Goal: Transaction & Acquisition: Purchase product/service

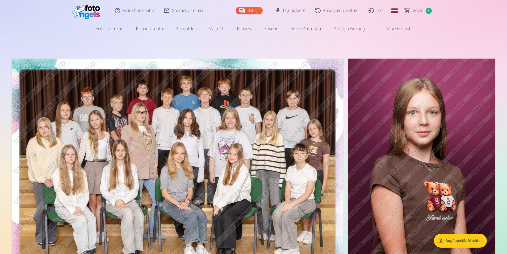
click at [419, 10] on span "Grozs" at bounding box center [418, 10] width 11 height 6
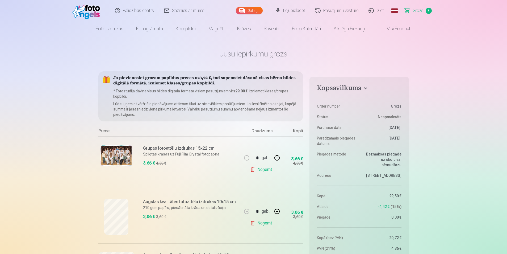
click at [119, 156] on img at bounding box center [117, 155] width 32 height 21
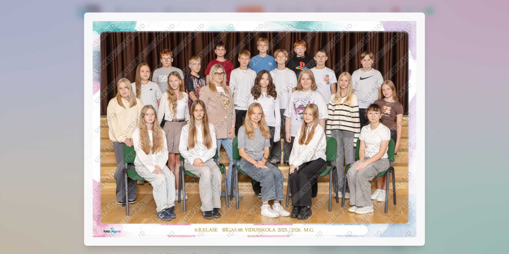
click at [453, 68] on div at bounding box center [254, 127] width 509 height 254
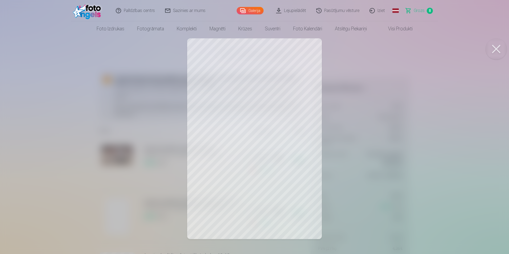
drag, startPoint x: 408, startPoint y: 139, endPoint x: 402, endPoint y: 142, distance: 7.4
click at [407, 140] on div at bounding box center [254, 127] width 509 height 254
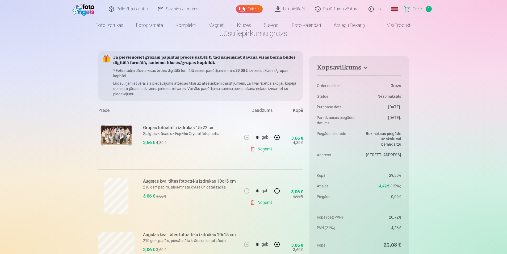
scroll to position [80, 0]
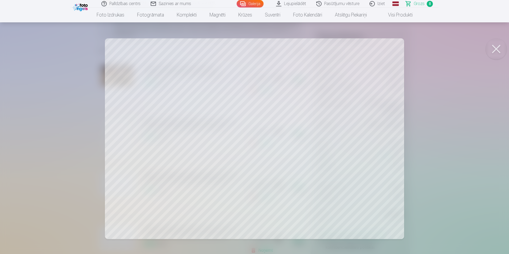
click at [485, 122] on div at bounding box center [254, 127] width 509 height 254
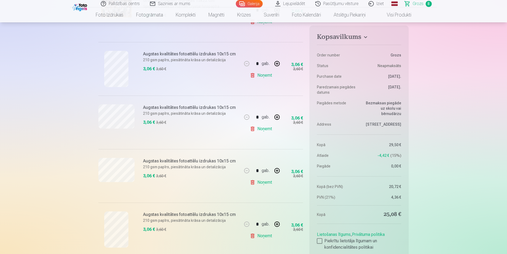
scroll to position [186, 0]
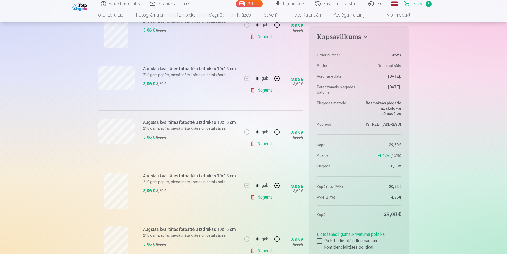
click at [119, 144] on div at bounding box center [116, 137] width 36 height 36
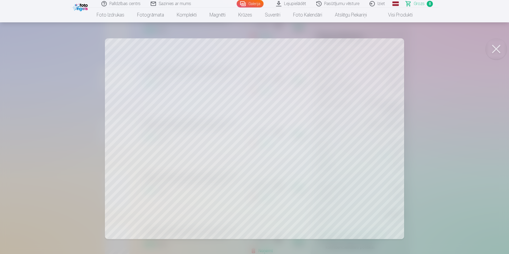
click at [422, 119] on div at bounding box center [254, 127] width 509 height 254
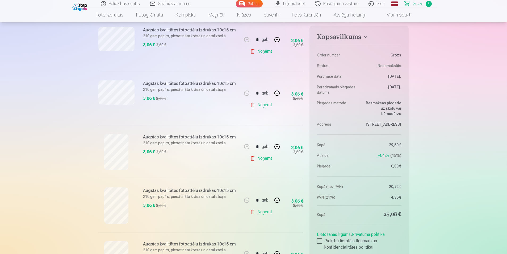
scroll to position [266, 0]
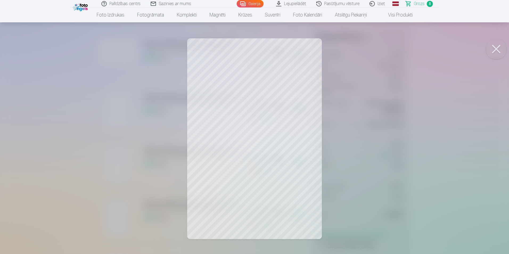
drag, startPoint x: 412, startPoint y: 152, endPoint x: 405, endPoint y: 153, distance: 6.7
click at [412, 152] on div at bounding box center [254, 127] width 509 height 254
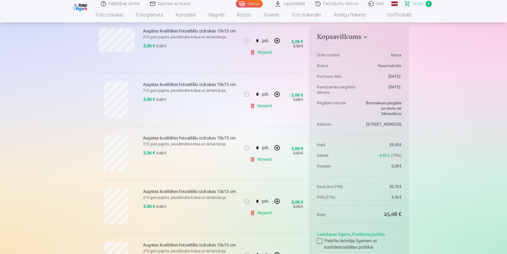
scroll to position [293, 0]
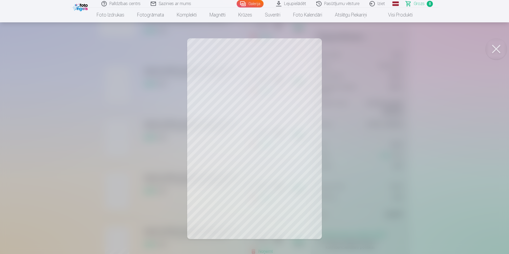
drag, startPoint x: 497, startPoint y: 52, endPoint x: 481, endPoint y: 55, distance: 15.9
click at [497, 52] on button at bounding box center [495, 48] width 21 height 21
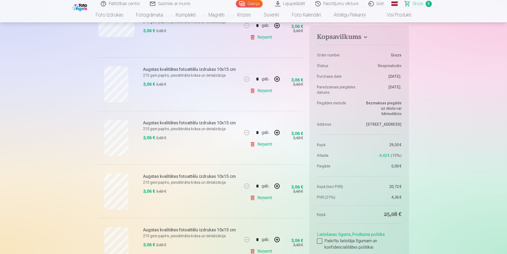
click at [255, 197] on link "Noņemt" at bounding box center [262, 197] width 24 height 11
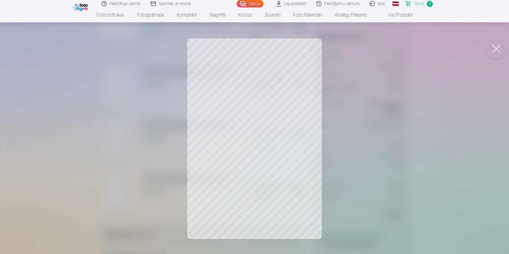
click at [495, 53] on button at bounding box center [495, 48] width 21 height 21
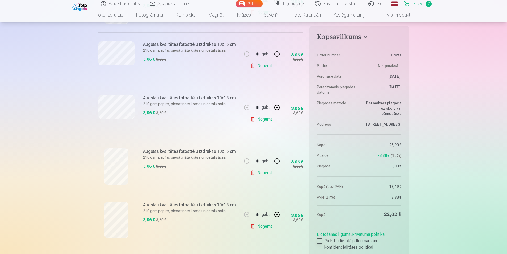
scroll to position [266, 0]
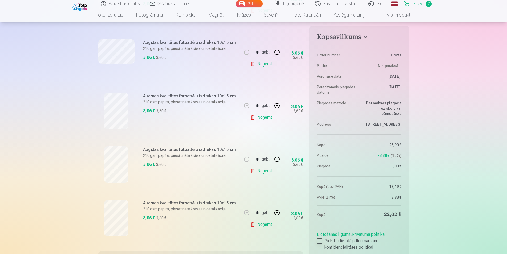
click at [321, 241] on div at bounding box center [319, 240] width 5 height 5
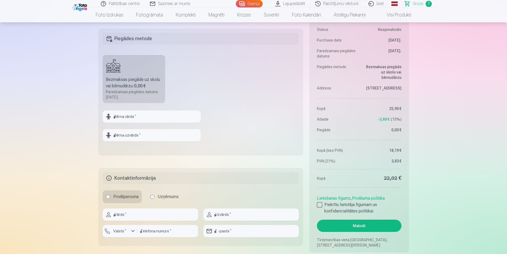
scroll to position [479, 0]
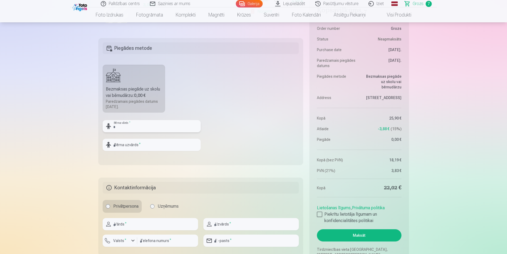
drag, startPoint x: 137, startPoint y: 130, endPoint x: 141, endPoint y: 130, distance: 4.5
click at [137, 130] on input "text" at bounding box center [152, 126] width 98 height 12
type input "*"
type input "********"
click at [137, 144] on input "text" at bounding box center [152, 145] width 98 height 12
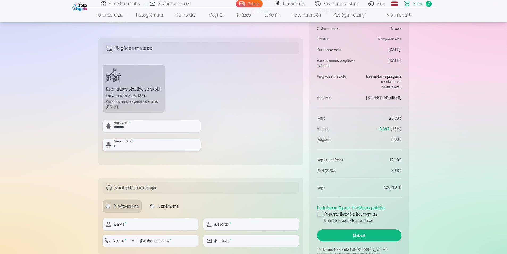
type input "*"
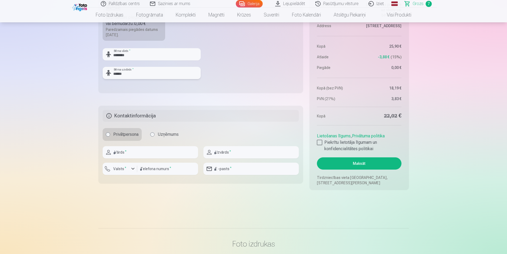
scroll to position [559, 0]
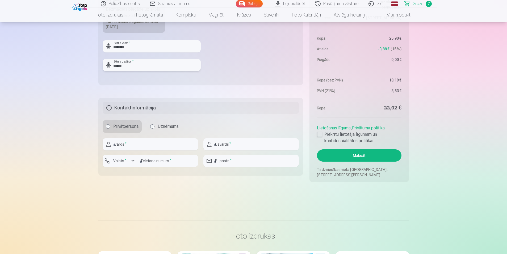
type input "******"
click at [133, 142] on input "text" at bounding box center [151, 144] width 96 height 12
click at [125, 147] on input "text" at bounding box center [151, 144] width 96 height 12
type input "**********"
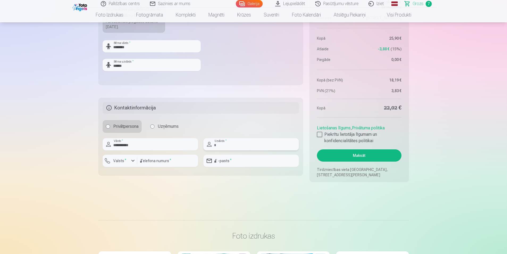
click at [237, 143] on input "text" at bounding box center [252, 144] width 96 height 12
type input "**********"
click at [132, 160] on div "button" at bounding box center [133, 161] width 6 height 6
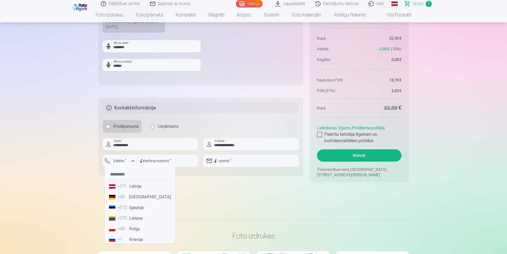
click at [137, 188] on li "+371 Latvija" at bounding box center [140, 186] width 66 height 11
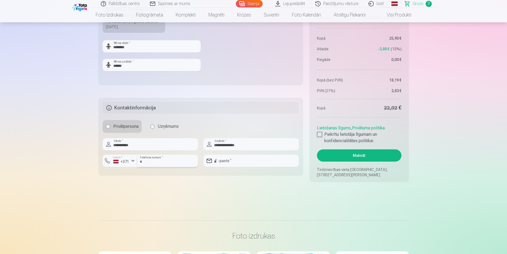
click at [148, 158] on input "number" at bounding box center [167, 161] width 61 height 12
type input "********"
click at [259, 161] on input "email" at bounding box center [252, 161] width 96 height 12
type input "**********"
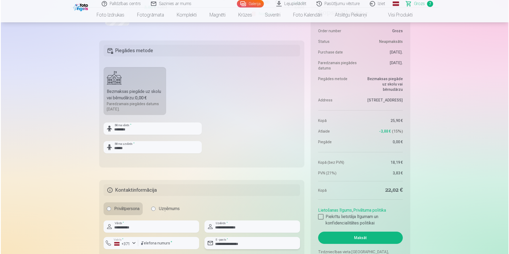
scroll to position [479, 0]
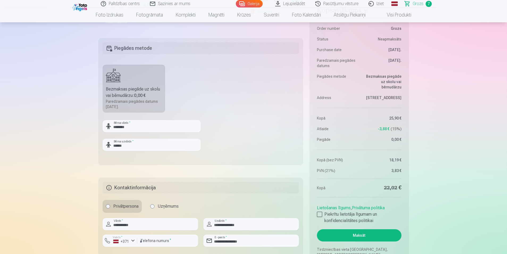
click at [357, 234] on button "Maksāt" at bounding box center [359, 235] width 84 height 12
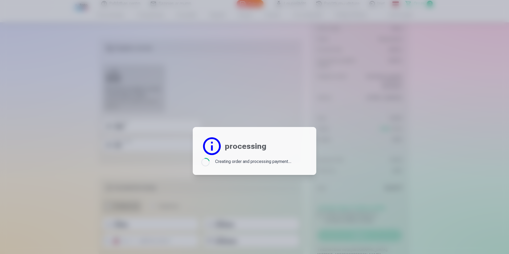
drag, startPoint x: 237, startPoint y: 162, endPoint x: 206, endPoint y: 112, distance: 58.6
click at [237, 162] on div "Creating order and processing payment..." at bounding box center [253, 162] width 76 height 9
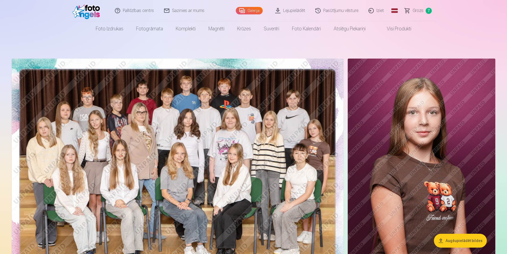
click at [377, 9] on link "Iziet" at bounding box center [377, 10] width 26 height 21
click at [346, 11] on link "Pasūtījumu vēsture" at bounding box center [337, 10] width 53 height 21
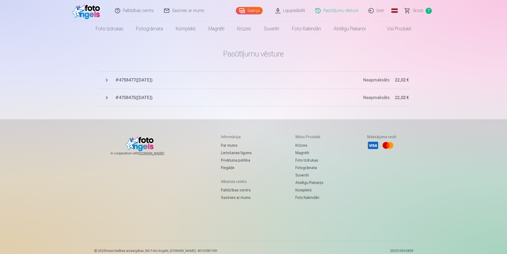
drag, startPoint x: 446, startPoint y: 154, endPoint x: 450, endPoint y: 153, distance: 4.6
click at [446, 154] on footer "In cooperation with izzipix.com Informācija Par mums Lietošanas līgums Privātum…" at bounding box center [253, 192] width 507 height 146
click at [126, 97] on span "# 4758475 ( 9.10.2025 )" at bounding box center [239, 97] width 248 height 6
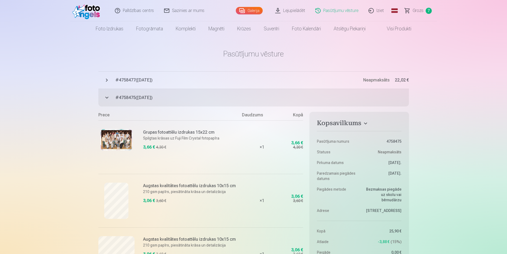
drag, startPoint x: 113, startPoint y: 81, endPoint x: 47, endPoint y: 80, distance: 66.5
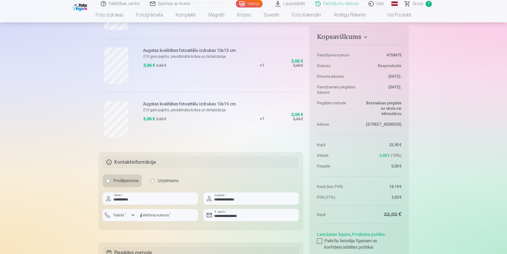
scroll to position [399, 0]
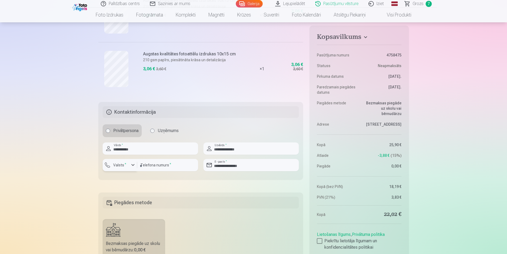
click at [135, 168] on div "button" at bounding box center [133, 165] width 6 height 6
click at [131, 177] on li "+371 Latvija" at bounding box center [126, 177] width 38 height 11
click at [321, 243] on div at bounding box center [319, 240] width 5 height 5
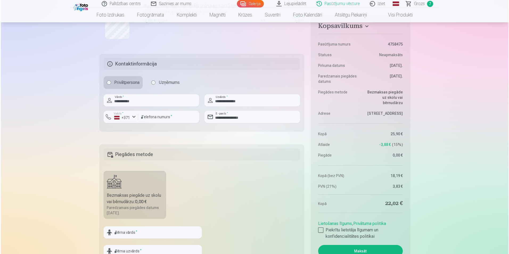
scroll to position [506, 0]
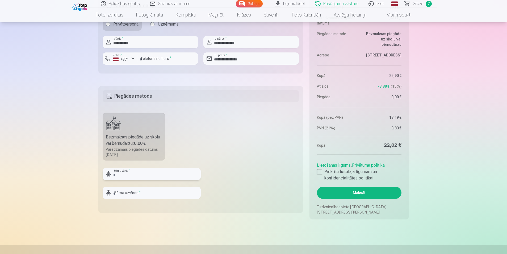
click at [144, 175] on input "text" at bounding box center [152, 174] width 98 height 12
type input "********"
type input "******"
click at [365, 195] on button "Maksāt" at bounding box center [359, 193] width 84 height 12
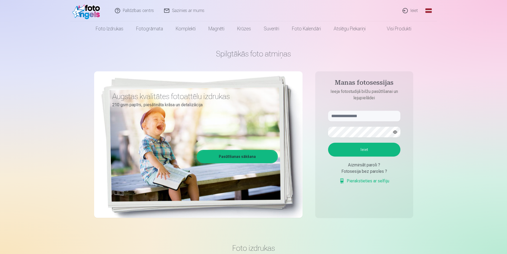
click at [414, 8] on link "Ieiet" at bounding box center [411, 10] width 26 height 21
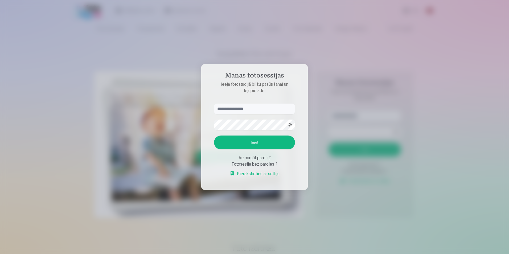
click at [247, 104] on input "text" at bounding box center [254, 109] width 81 height 11
type input "**********"
click at [292, 123] on button "button" at bounding box center [289, 125] width 10 height 10
click at [252, 146] on button "Ieiet" at bounding box center [254, 142] width 81 height 14
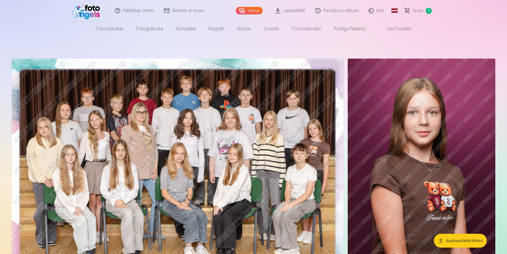
click at [410, 10] on link "Grozs 7" at bounding box center [418, 10] width 37 height 21
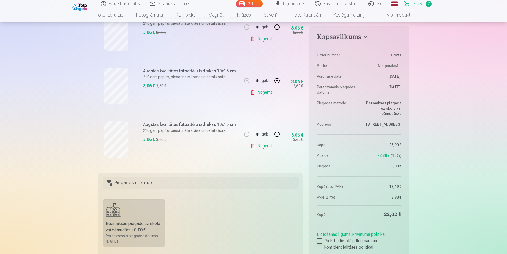
scroll to position [346, 0]
click at [318, 240] on div at bounding box center [319, 240] width 5 height 5
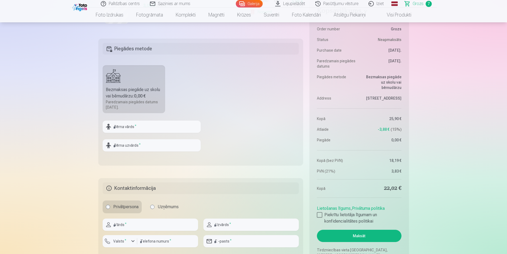
scroll to position [479, 0]
click at [123, 129] on input "text" at bounding box center [152, 126] width 98 height 12
type input "********"
type input "******"
type input "**********"
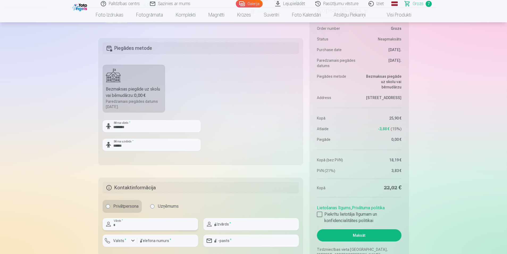
type input "**********"
type input "********"
type input "**********"
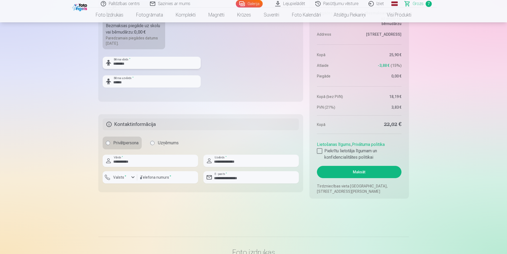
scroll to position [559, 0]
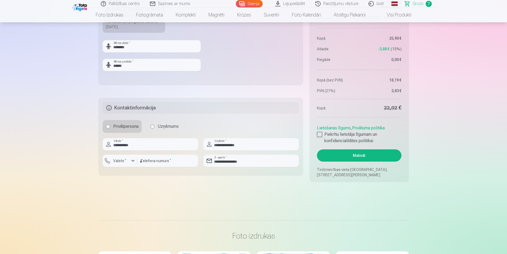
click at [354, 160] on button "Maksāt" at bounding box center [359, 155] width 84 height 12
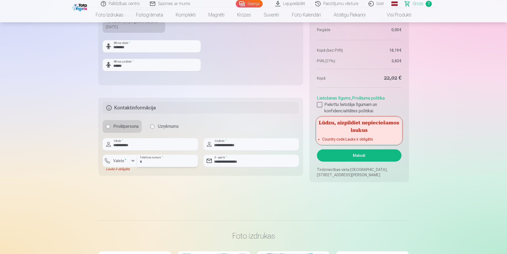
click at [163, 162] on input "********" at bounding box center [167, 161] width 61 height 12
click at [132, 164] on div "button" at bounding box center [133, 161] width 6 height 6
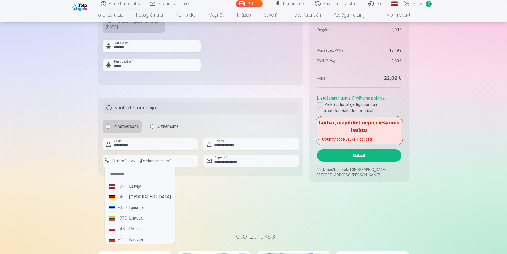
click at [130, 188] on li "+371 Latvija" at bounding box center [140, 186] width 66 height 11
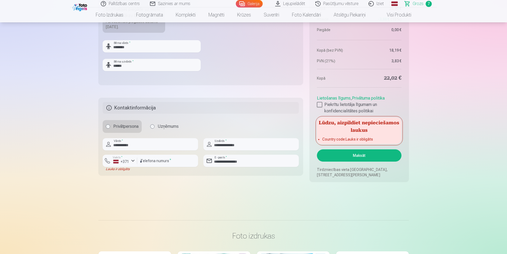
click at [346, 157] on button "Maksāt" at bounding box center [359, 155] width 84 height 12
